Goal: Transaction & Acquisition: Purchase product/service

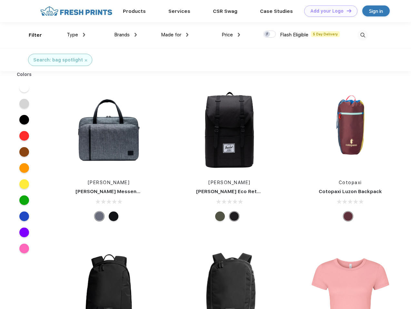
click at [328, 11] on link "Add your Logo Design Tool" at bounding box center [330, 10] width 53 height 11
click at [0, 0] on div "Design Tool" at bounding box center [0, 0] width 0 height 0
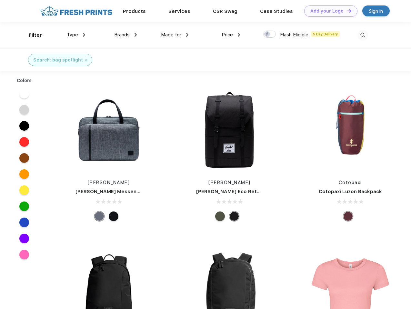
click at [346, 11] on link "Add your Logo Design Tool" at bounding box center [330, 10] width 53 height 11
click at [31, 35] on div "Filter" at bounding box center [35, 35] width 13 height 7
click at [76, 35] on span "Type" at bounding box center [72, 35] width 11 height 6
click at [125, 35] on span "Brands" at bounding box center [121, 35] width 15 height 6
click at [175, 35] on span "Made for" at bounding box center [171, 35] width 20 height 6
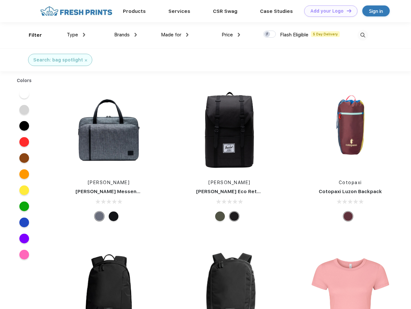
click at [231, 35] on span "Price" at bounding box center [226, 35] width 11 height 6
click at [269, 34] on div at bounding box center [269, 34] width 13 height 7
click at [267, 34] on input "checkbox" at bounding box center [265, 32] width 4 height 4
click at [362, 35] on img at bounding box center [362, 35] width 11 height 11
